Goal: Transaction & Acquisition: Purchase product/service

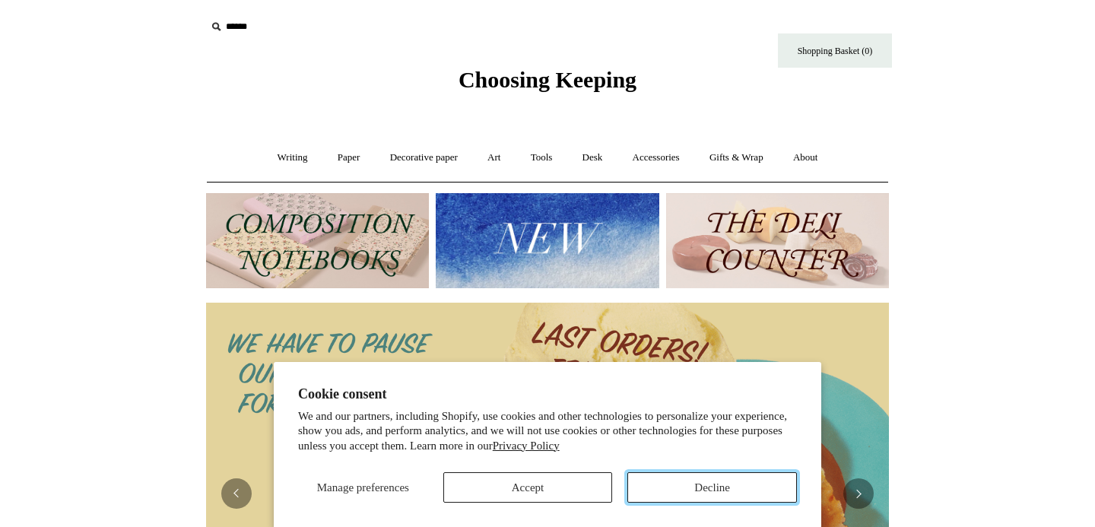
click at [708, 491] on button "Decline" at bounding box center [712, 487] width 170 height 30
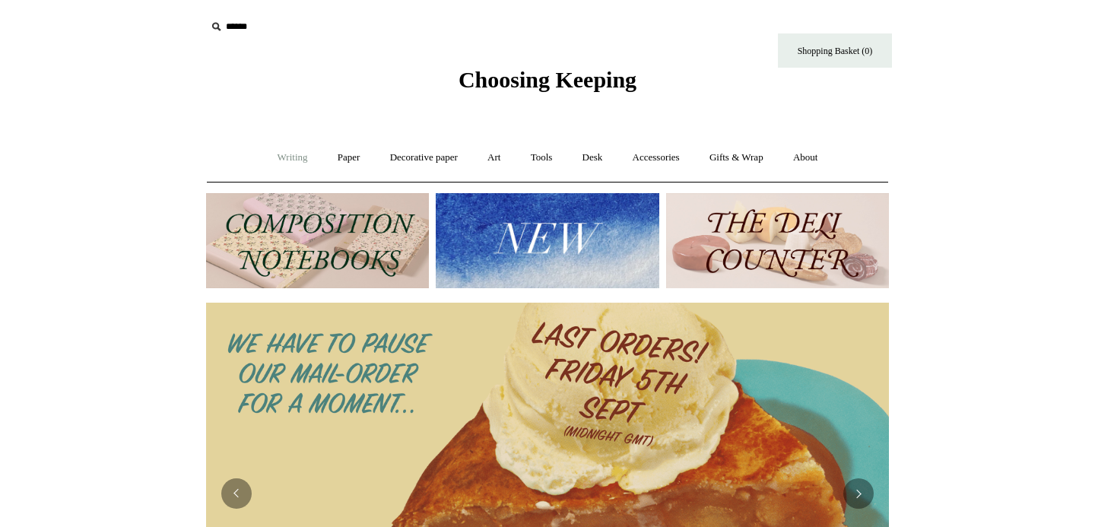
click at [283, 158] on link "Writing +" at bounding box center [293, 158] width 58 height 40
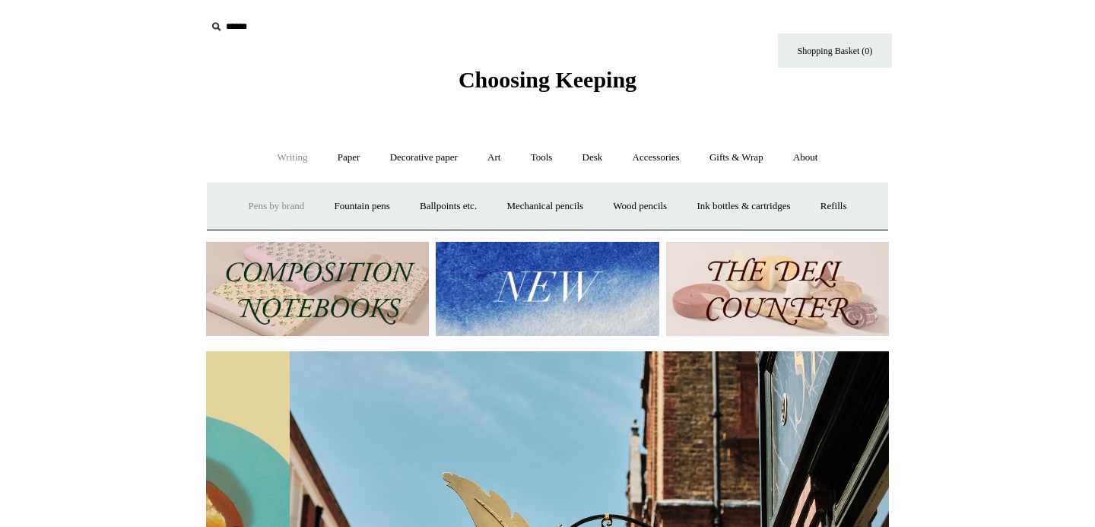
scroll to position [0, 683]
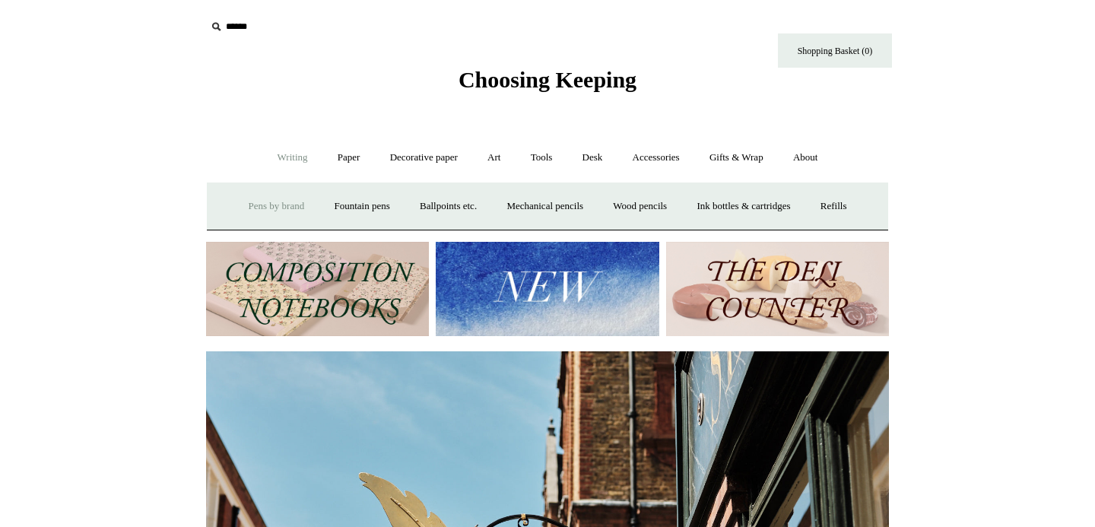
click at [271, 207] on link "Pens by brand +" at bounding box center [277, 206] width 84 height 40
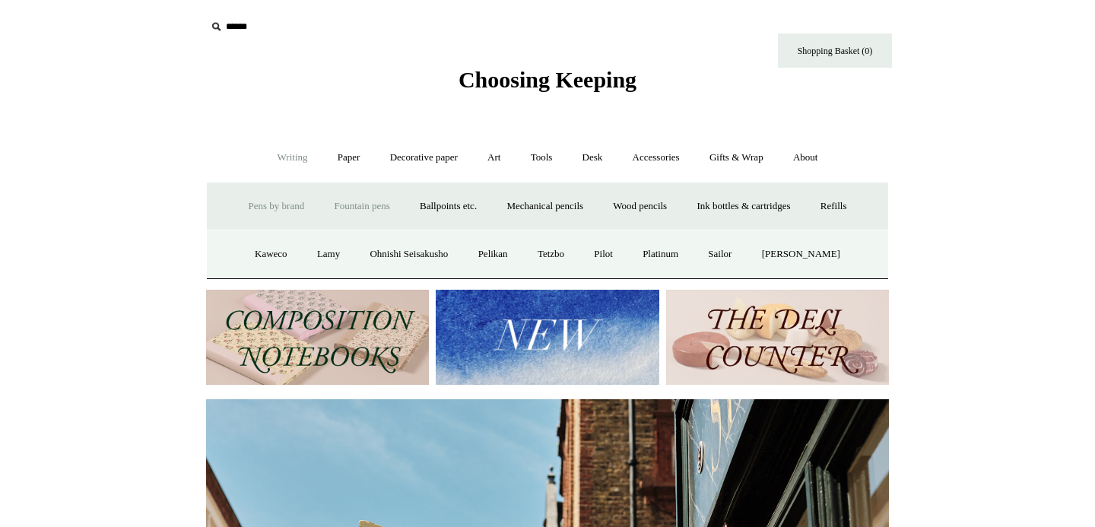
click at [367, 209] on link "Fountain pens +" at bounding box center [361, 206] width 83 height 40
click at [334, 250] on link "Everyday" at bounding box center [334, 254] width 65 height 40
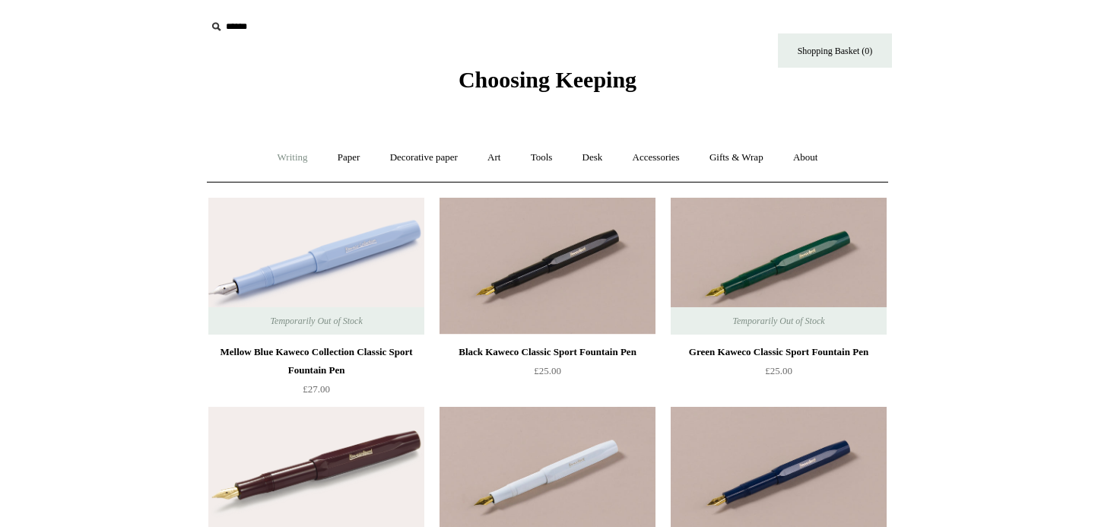
click at [287, 160] on link "Writing +" at bounding box center [293, 158] width 58 height 40
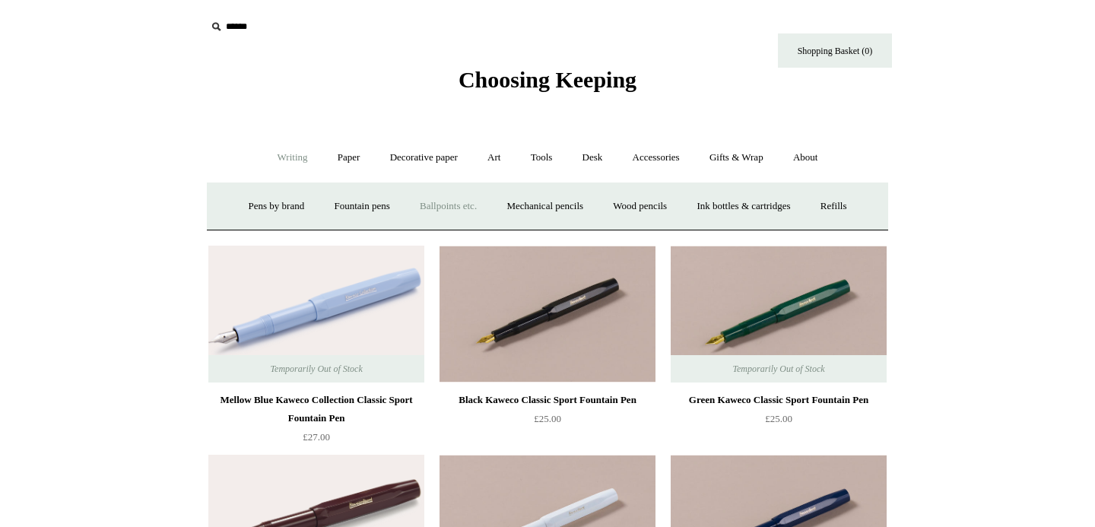
click at [420, 205] on link "Ballpoints etc. +" at bounding box center [448, 206] width 84 height 40
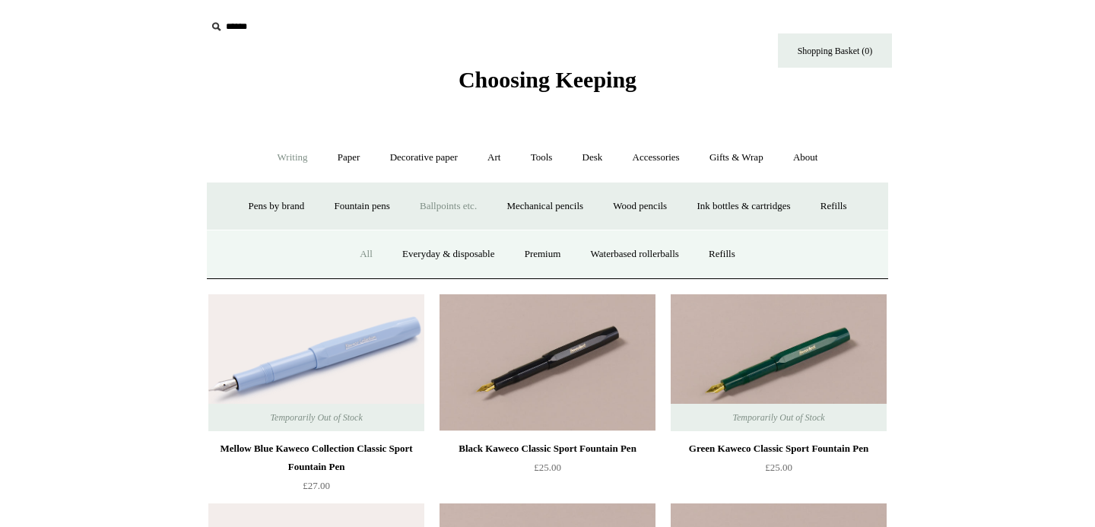
click at [357, 252] on link "All" at bounding box center [366, 254] width 40 height 40
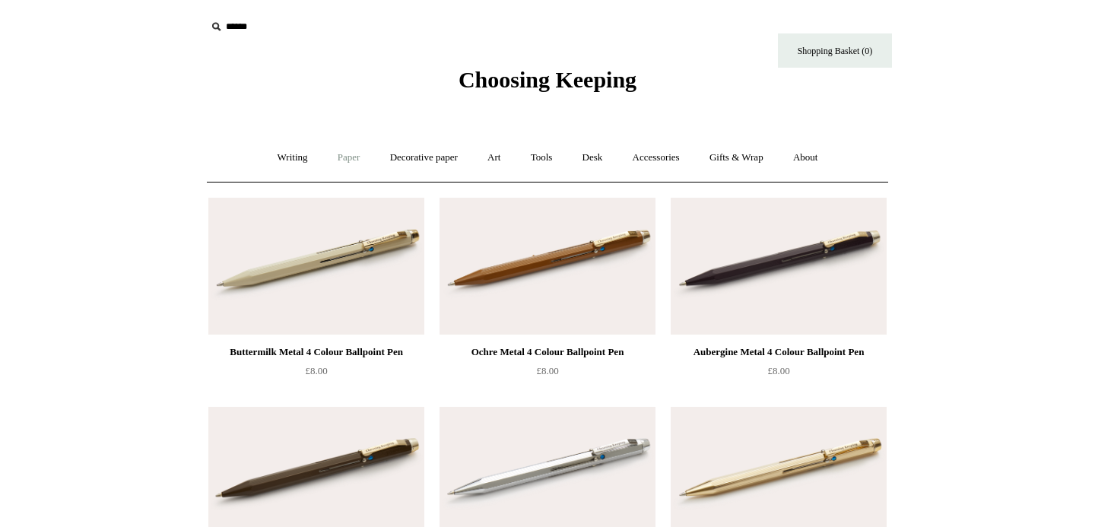
click at [335, 159] on link "Paper +" at bounding box center [349, 158] width 50 height 40
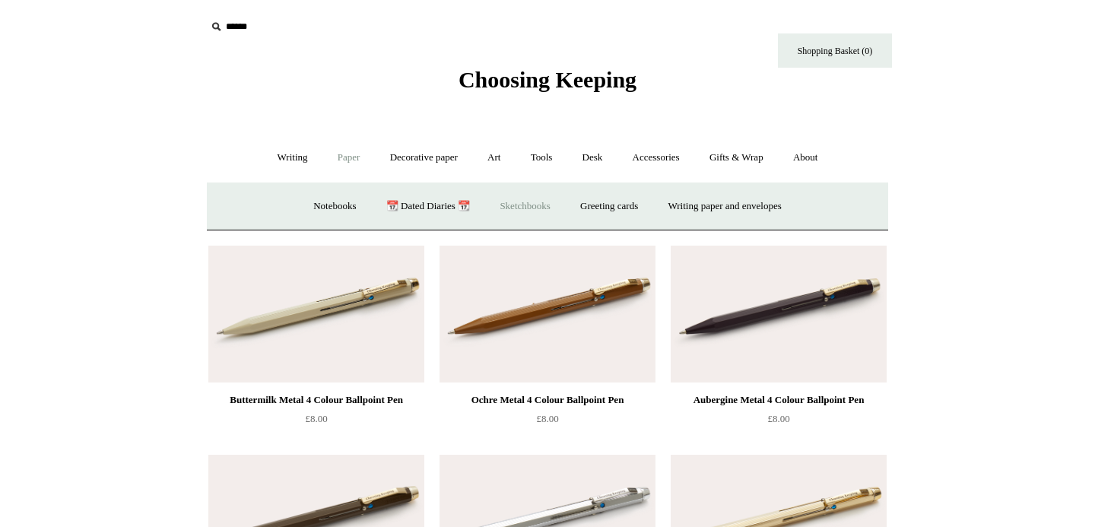
click at [532, 205] on link "Sketchbooks +" at bounding box center [525, 206] width 78 height 40
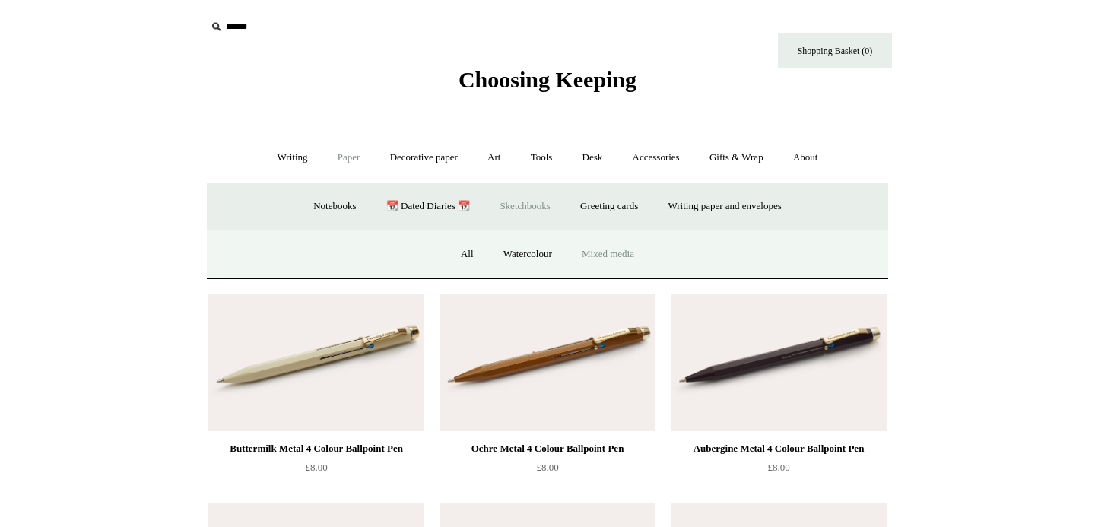
click at [632, 250] on link "Mixed media" at bounding box center [608, 254] width 80 height 40
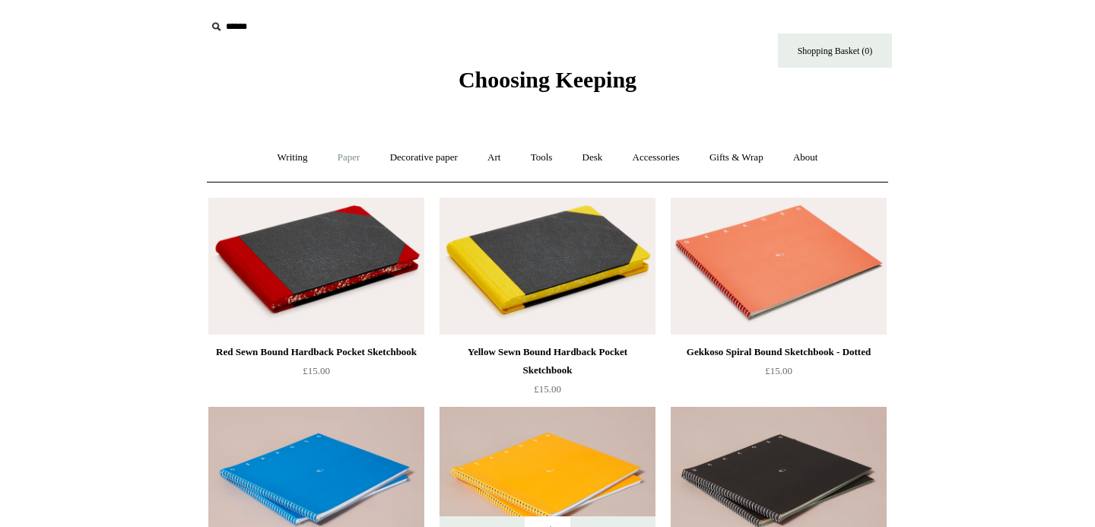
click at [345, 158] on link "Paper +" at bounding box center [349, 158] width 50 height 40
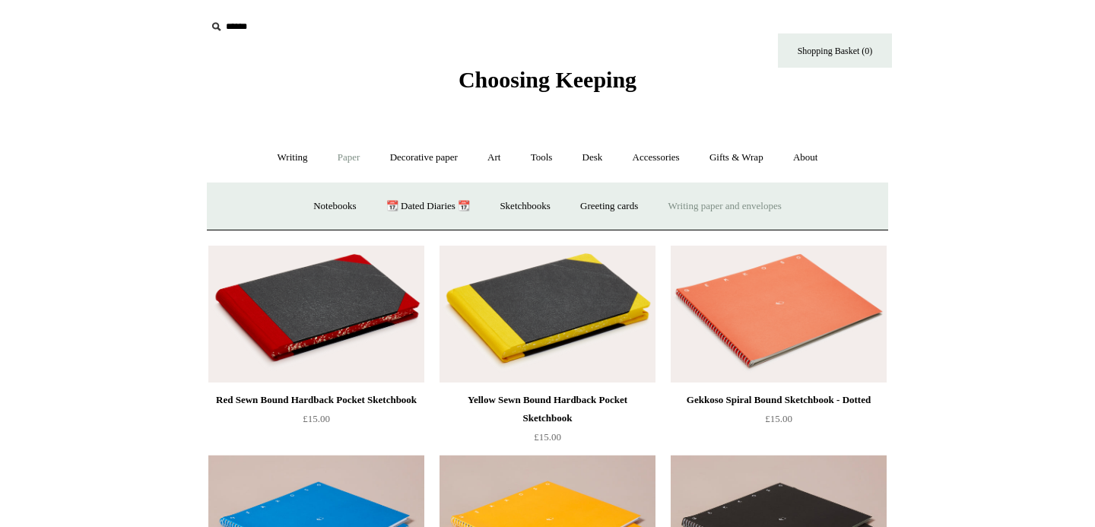
click at [692, 205] on link "Writing paper and envelopes +" at bounding box center [725, 206] width 141 height 40
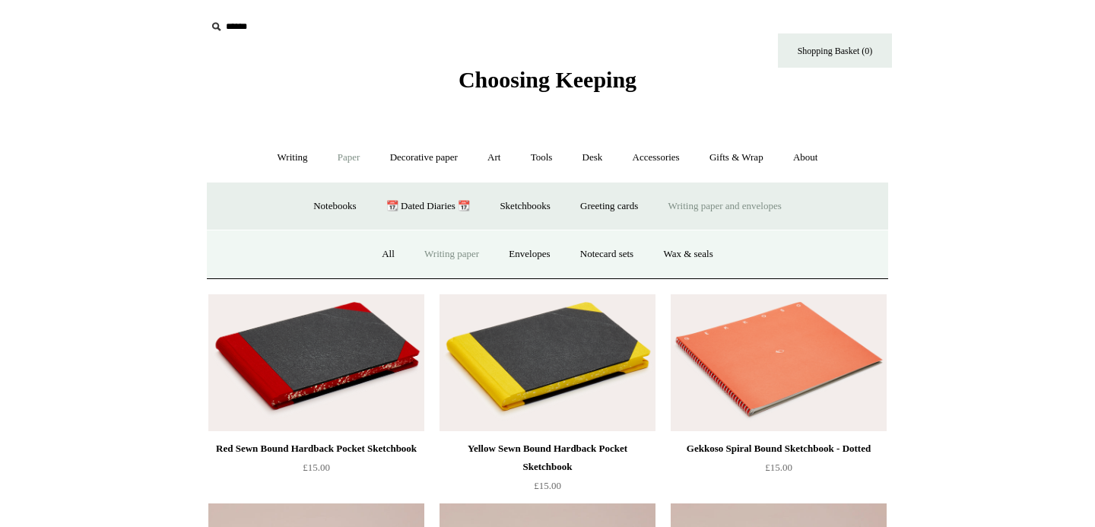
click at [418, 258] on link "Writing paper" at bounding box center [452, 254] width 82 height 40
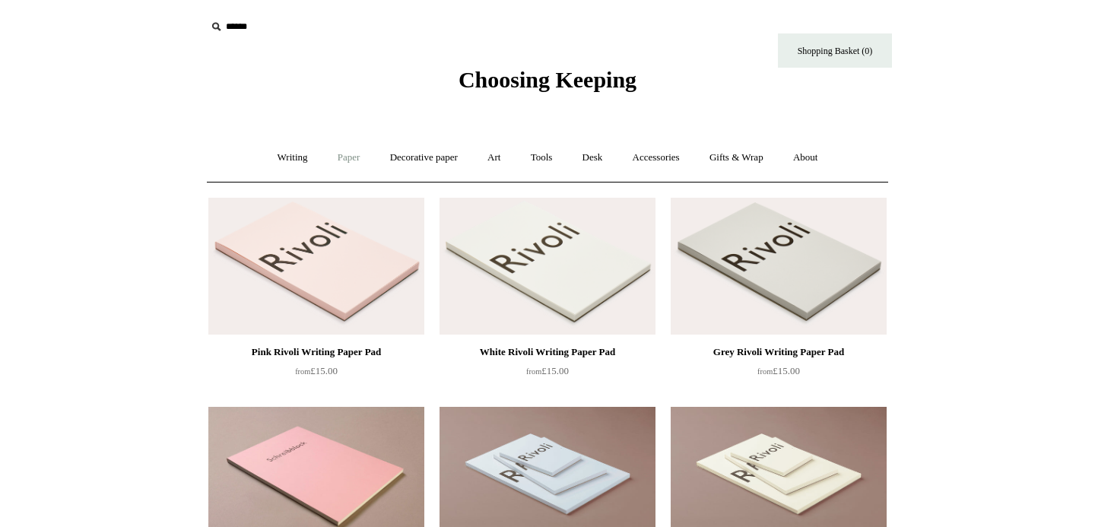
click at [339, 160] on link "Paper +" at bounding box center [349, 158] width 50 height 40
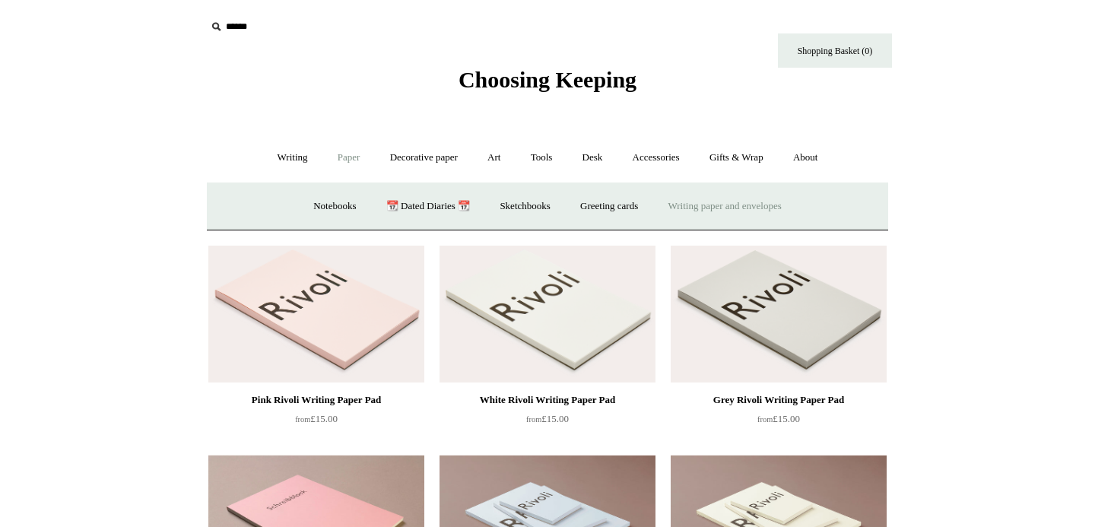
click at [713, 206] on link "Writing paper and envelopes +" at bounding box center [725, 206] width 141 height 40
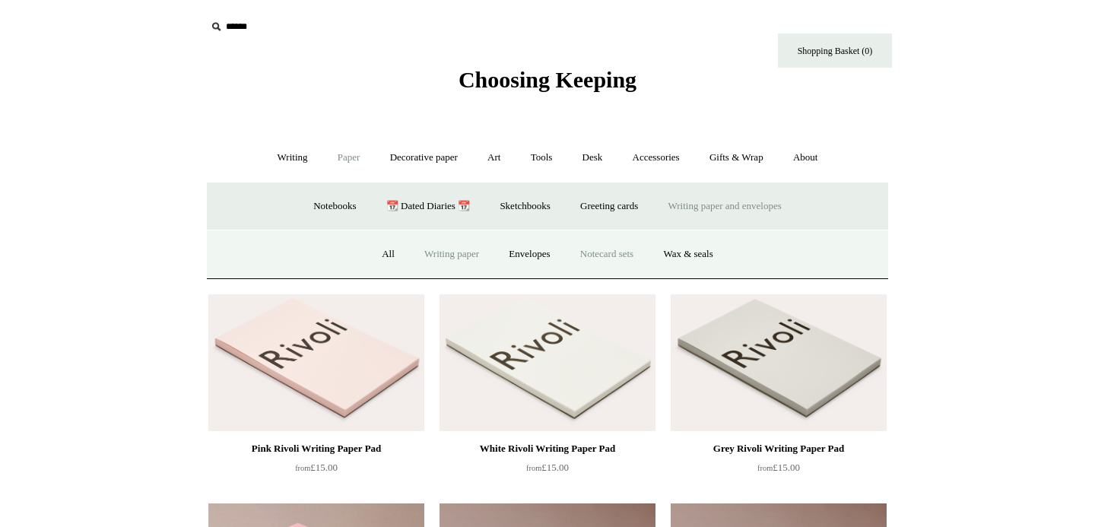
click at [618, 260] on link "Notecard sets" at bounding box center [607, 254] width 81 height 40
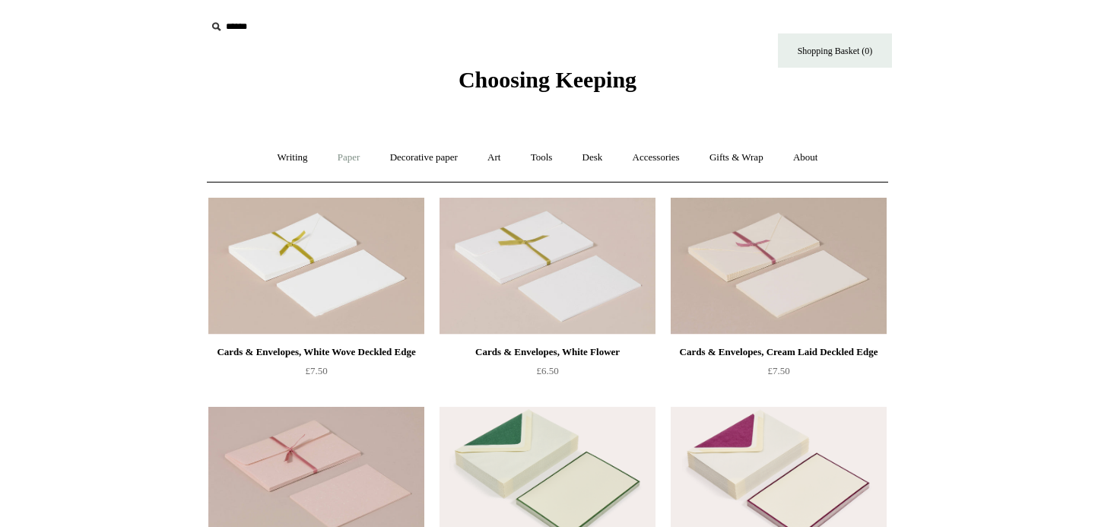
click at [346, 157] on link "Paper +" at bounding box center [349, 158] width 50 height 40
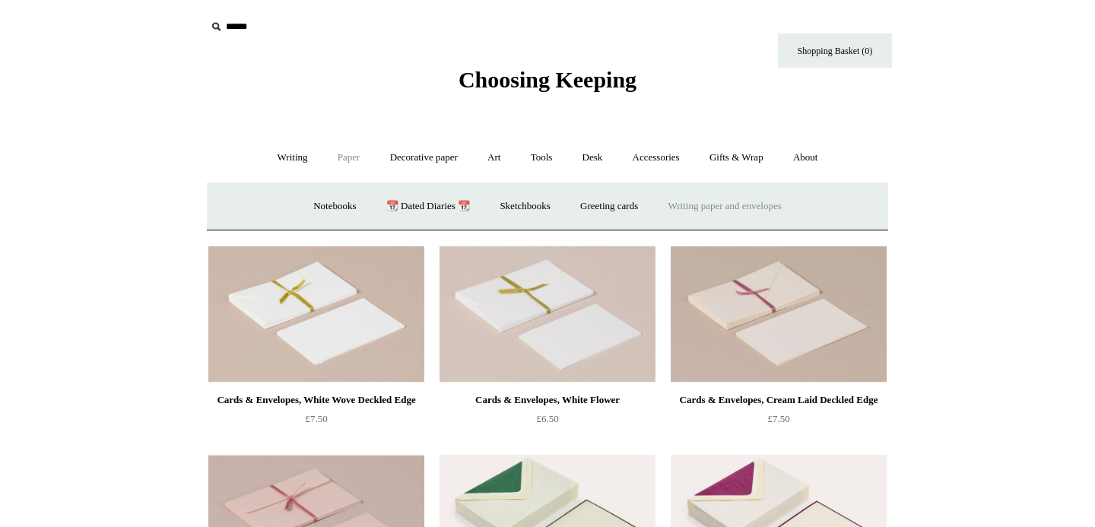
click at [741, 198] on link "Writing paper and envelopes +" at bounding box center [725, 206] width 141 height 40
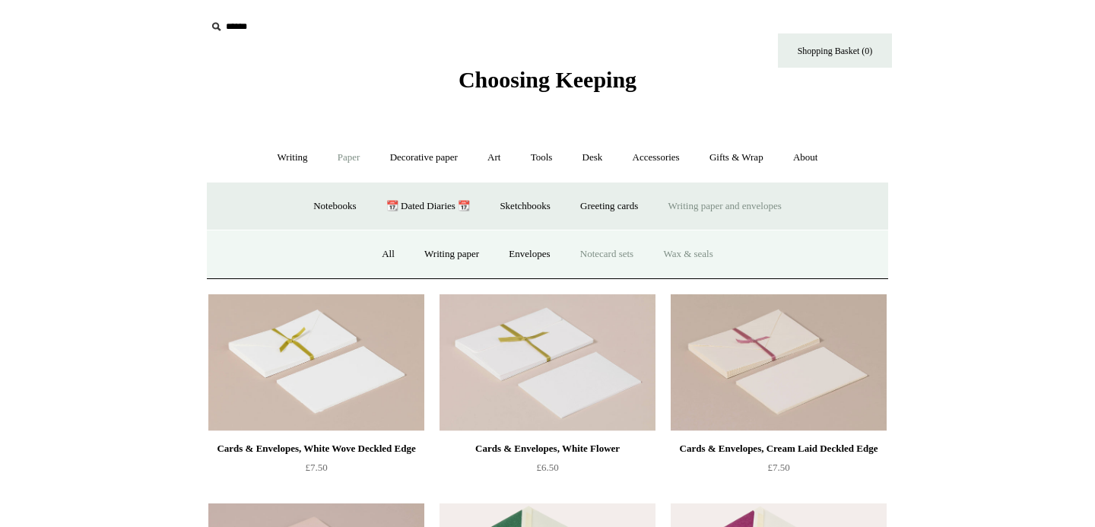
click at [709, 252] on link "Wax & seals" at bounding box center [687, 254] width 77 height 40
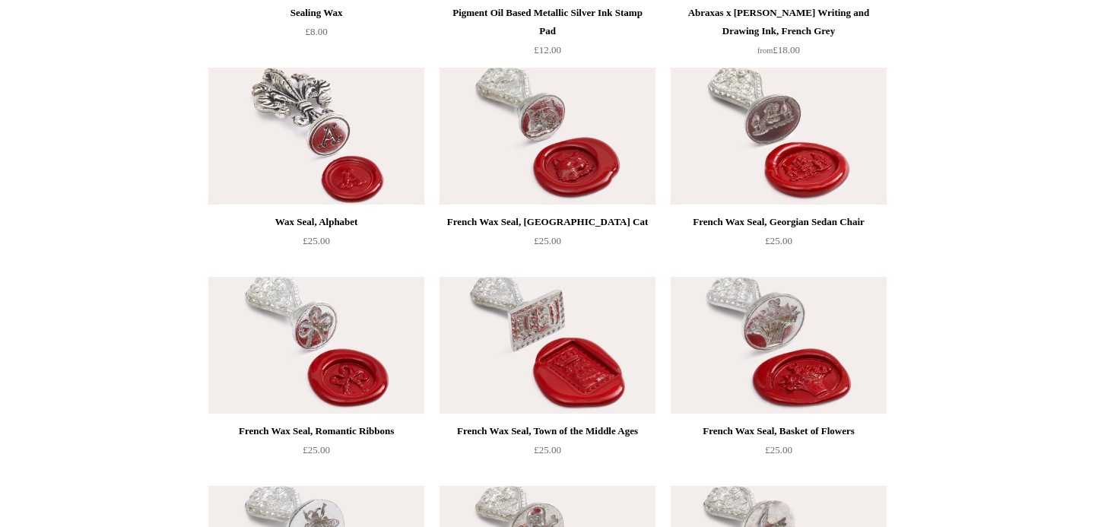
scroll to position [304, 0]
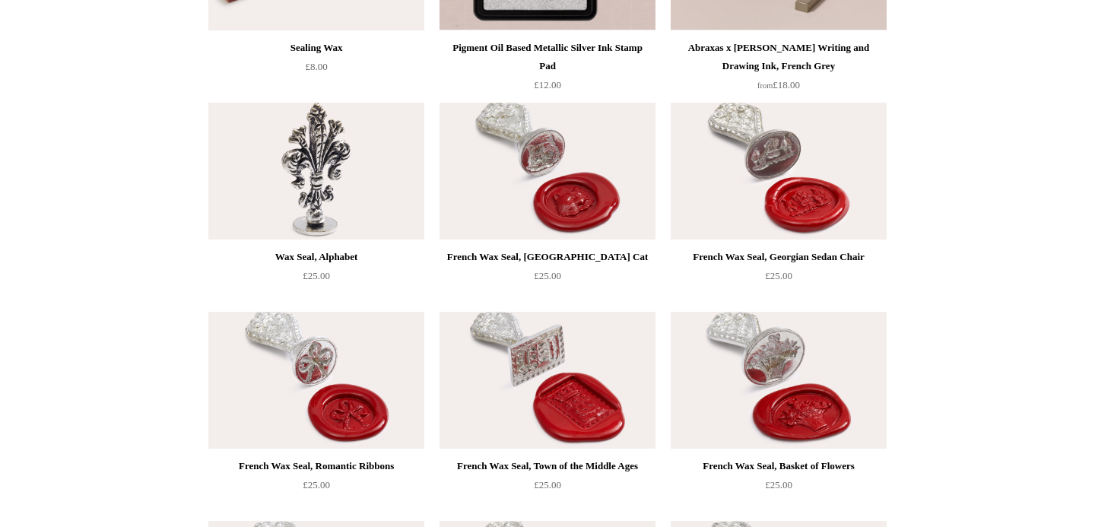
click at [315, 198] on img at bounding box center [316, 171] width 216 height 137
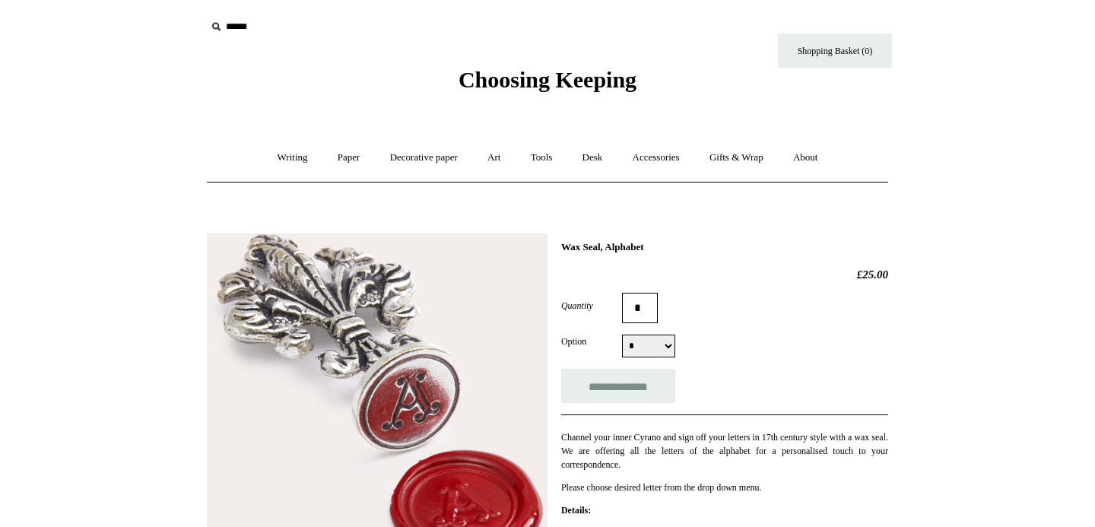
click at [653, 354] on select "* * * * * * * * * * * * * * * * * * * * * * * * * *" at bounding box center [648, 346] width 53 height 23
select select "*"
click at [622, 336] on select "* * * * * * * * * * * * * * * * * * * * * * * * * *" at bounding box center [648, 346] width 53 height 23
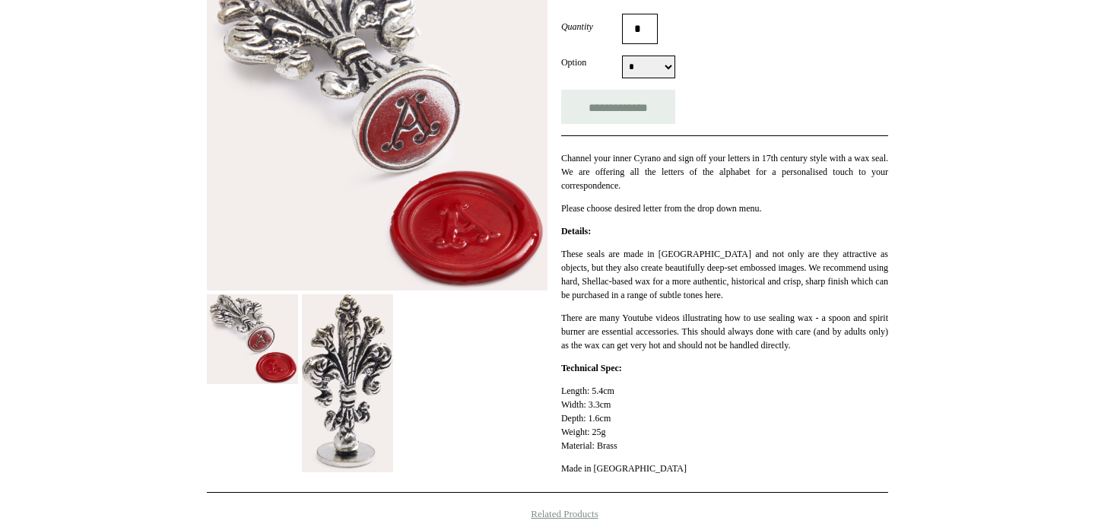
scroll to position [278, 0]
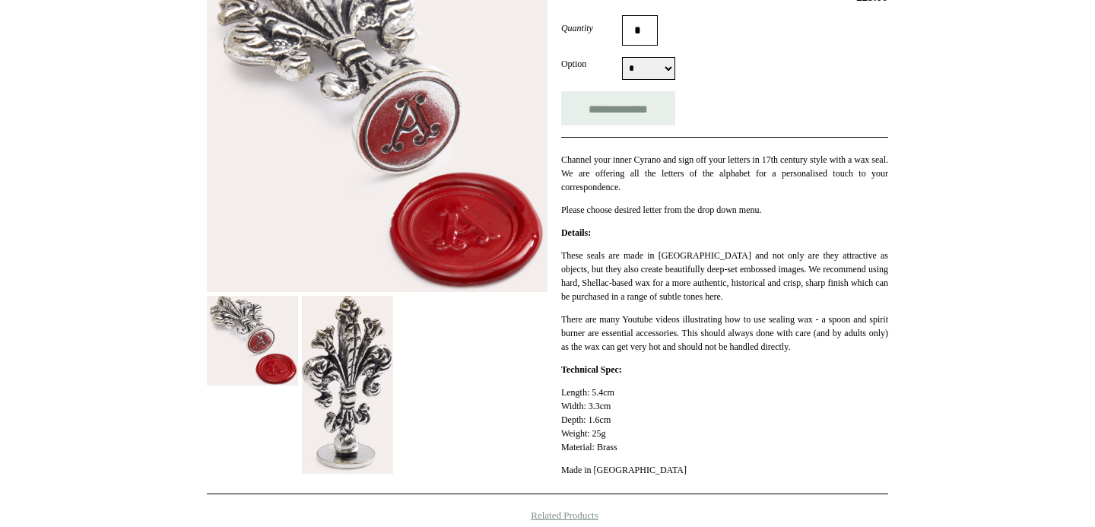
click at [758, 249] on div "Wax Seal, Alphabet £25.00 Quantity * Option * * * * * * * * * * * * * * * * * *…" at bounding box center [724, 224] width 327 height 523
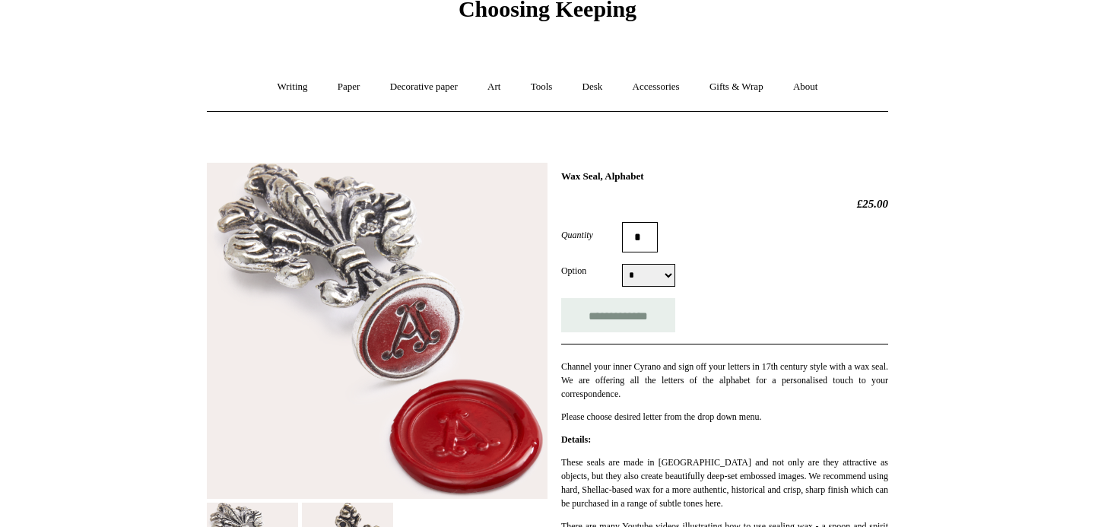
scroll to position [0, 0]
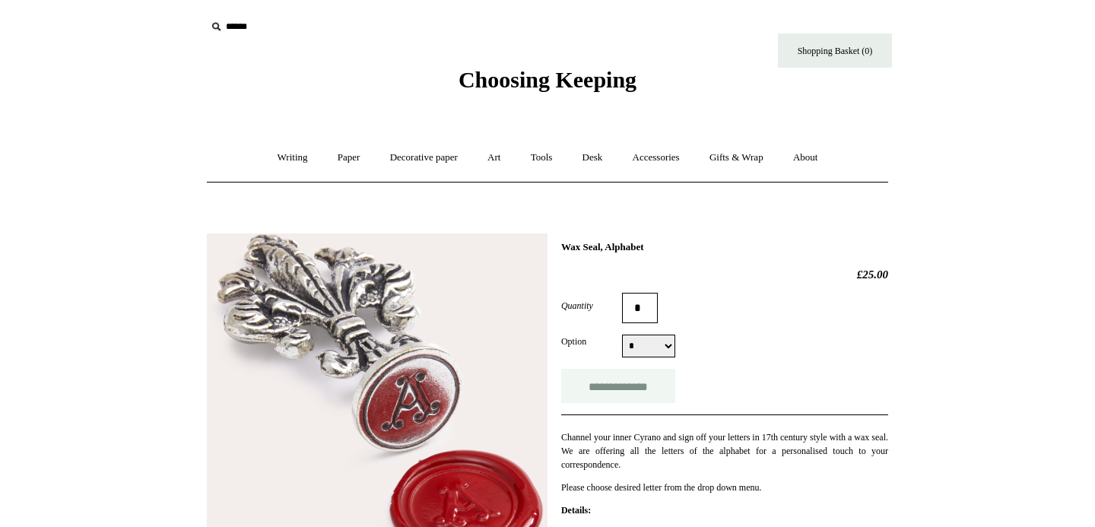
click at [649, 389] on input "**********" at bounding box center [618, 386] width 114 height 34
type input "**********"
click at [764, 158] on link "Gifts & Wrap +" at bounding box center [736, 158] width 81 height 40
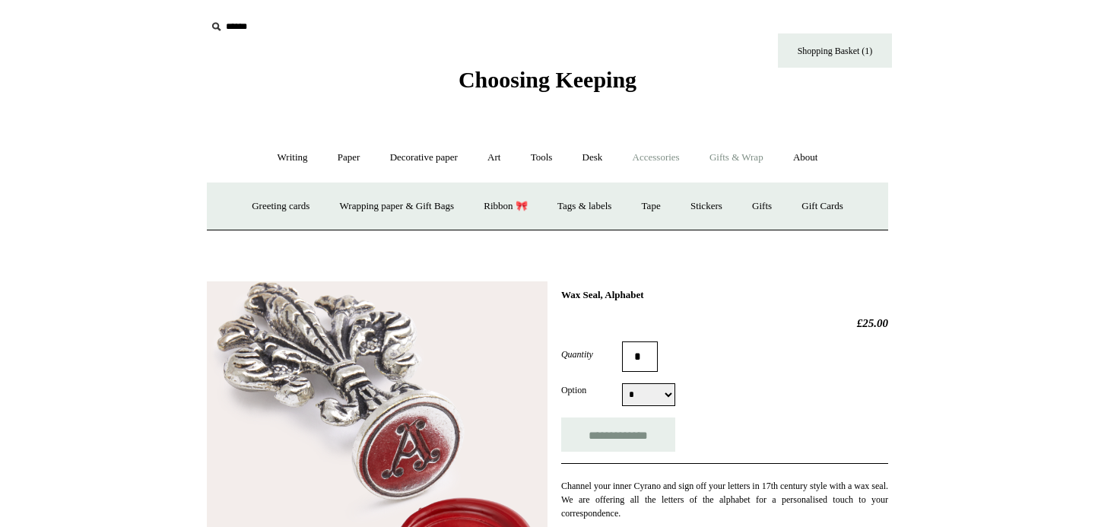
click at [672, 157] on link "Accessories +" at bounding box center [656, 158] width 75 height 40
click at [373, 207] on link "Pen cases" at bounding box center [379, 206] width 65 height 40
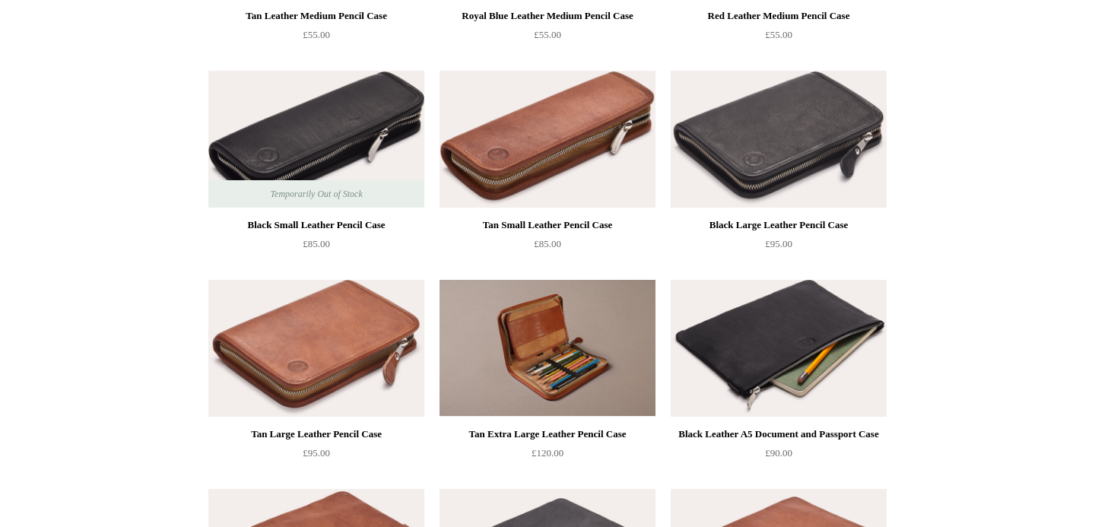
scroll to position [1162, 0]
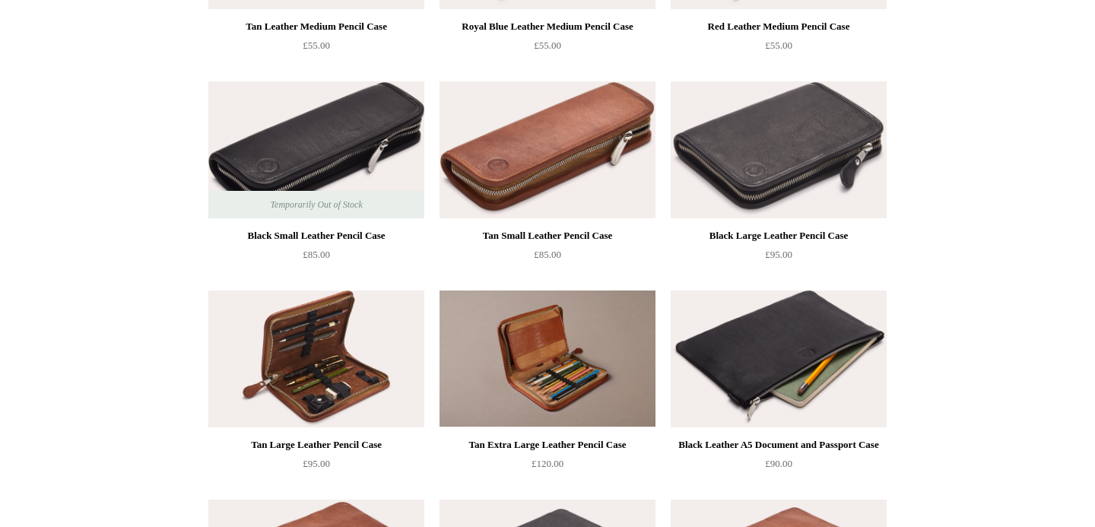
click at [353, 348] on img at bounding box center [316, 359] width 216 height 137
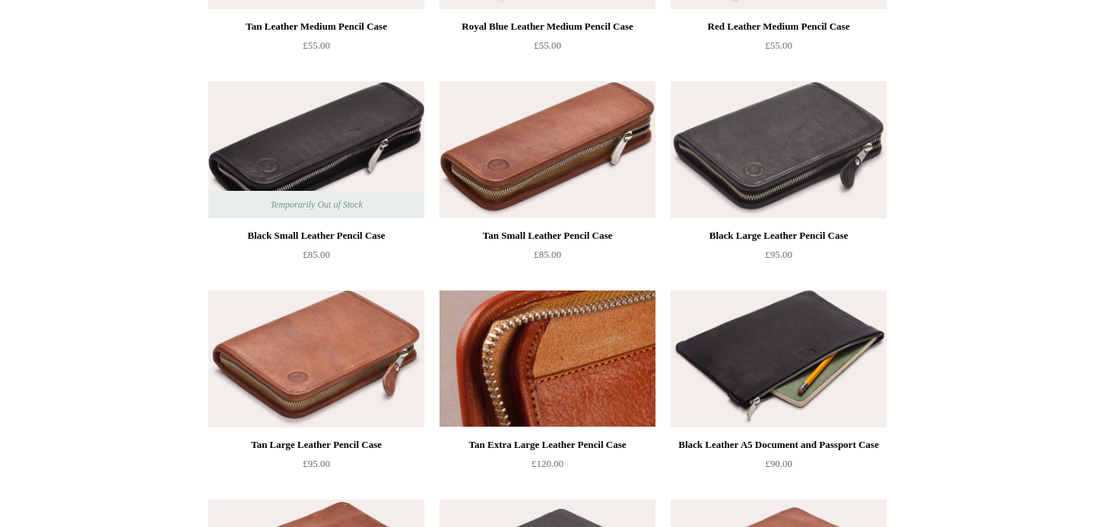
click at [545, 316] on img at bounding box center [548, 359] width 216 height 137
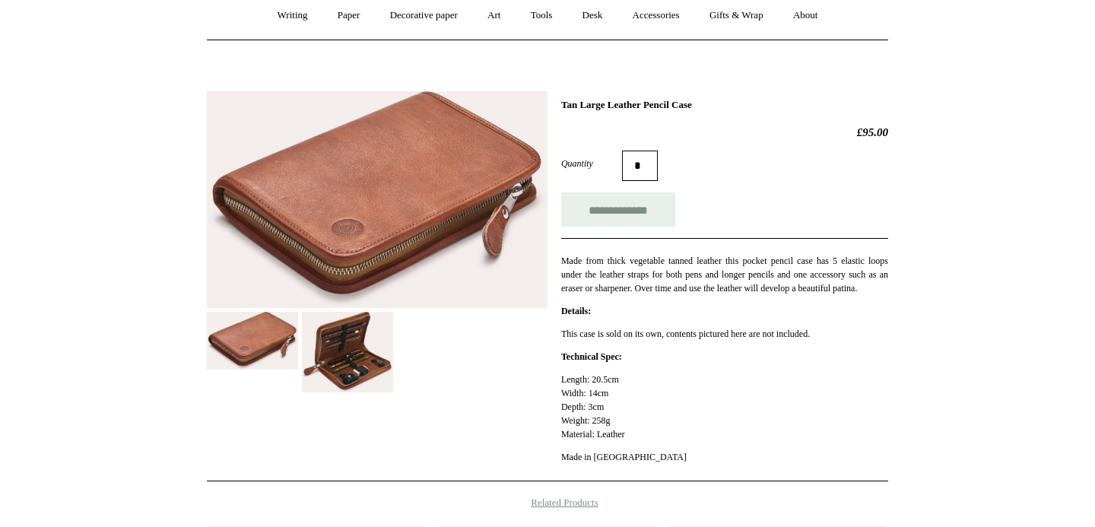
scroll to position [110, 0]
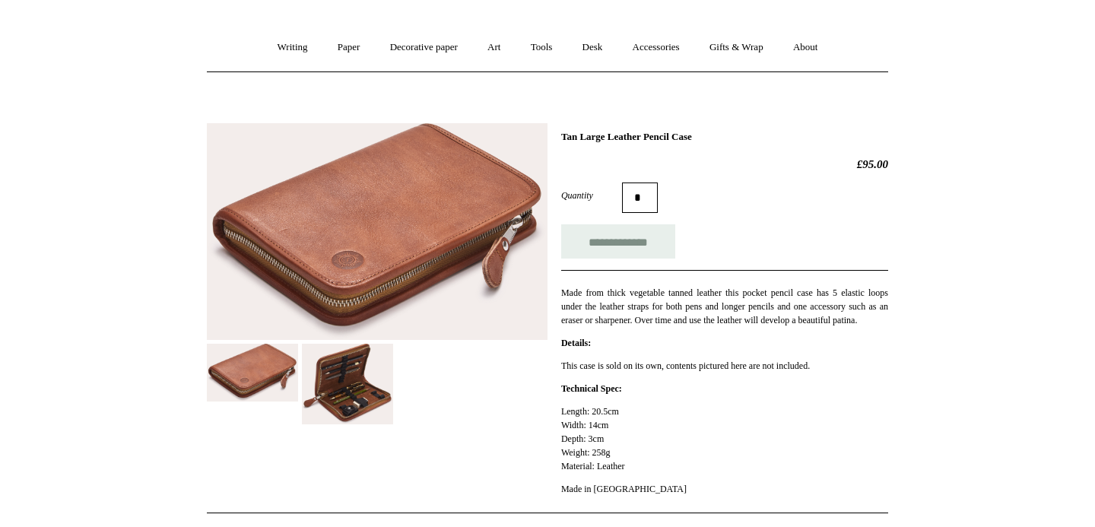
click at [352, 387] on img at bounding box center [347, 384] width 91 height 81
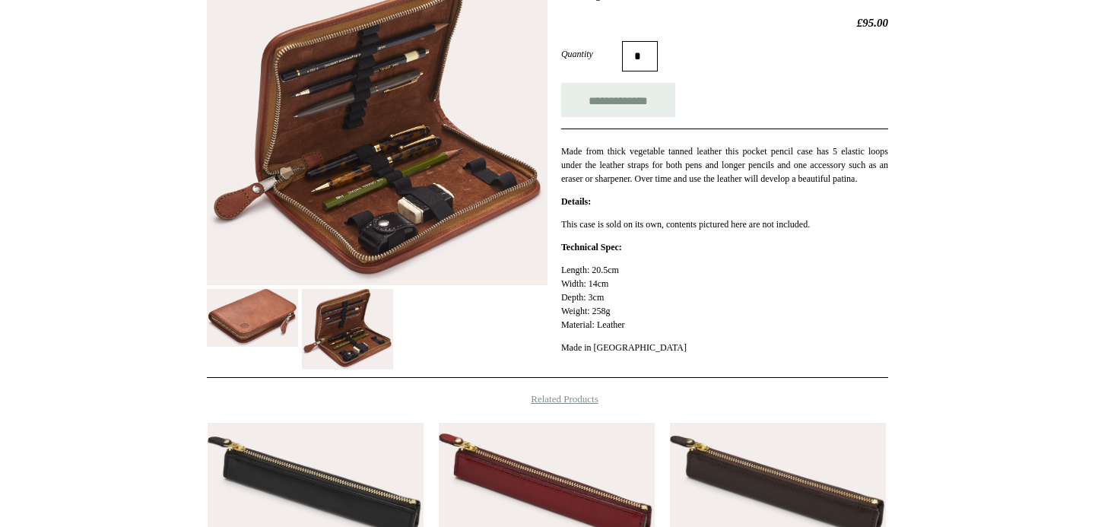
scroll to position [255, 0]
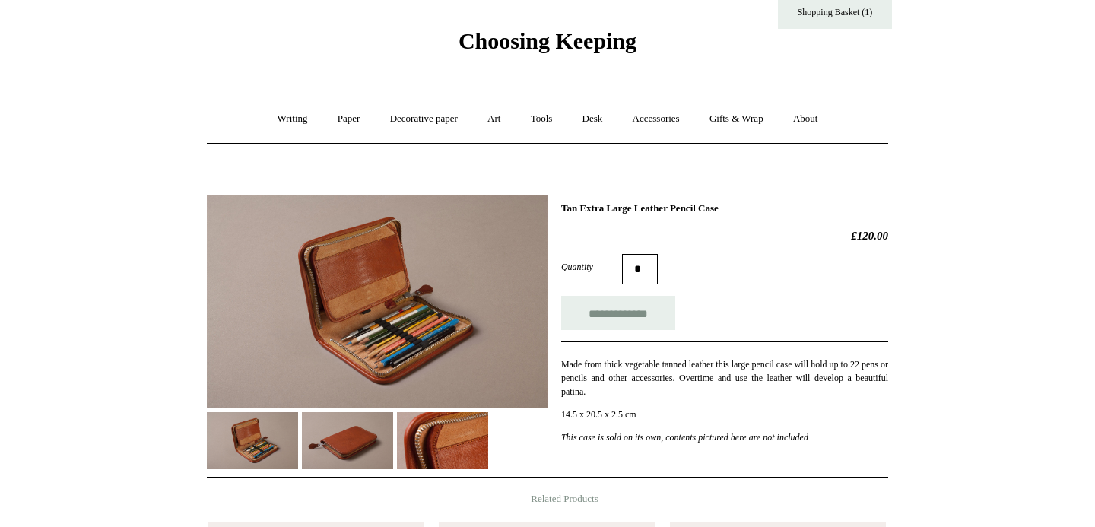
scroll to position [41, 0]
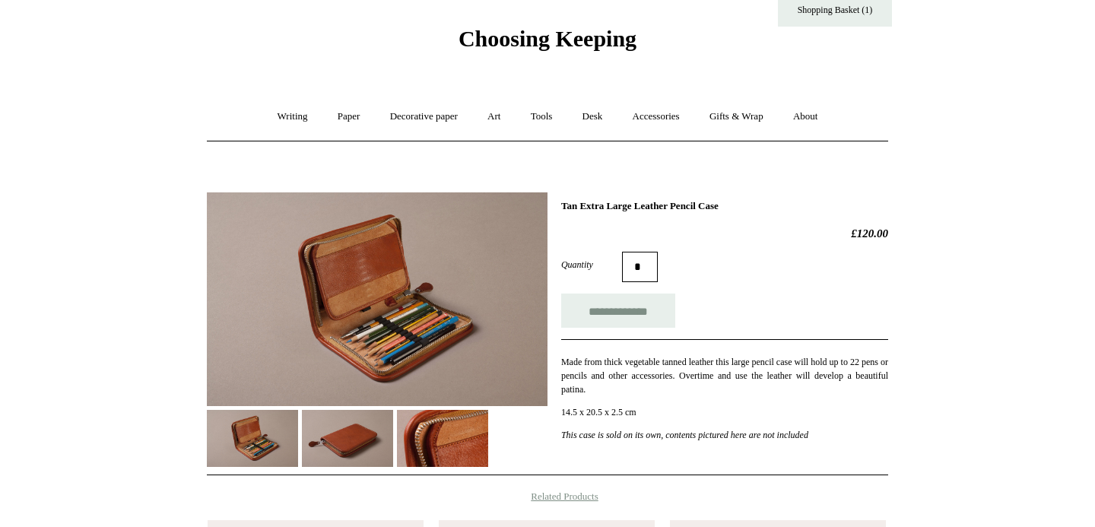
drag, startPoint x: 750, startPoint y: 200, endPoint x: 611, endPoint y: 209, distance: 138.7
click at [611, 209] on h1 "Tan Extra Large Leather Pencil Case" at bounding box center [724, 206] width 327 height 12
copy h1 "Large Leather Pencil Case"
